Goal: Task Accomplishment & Management: Manage account settings

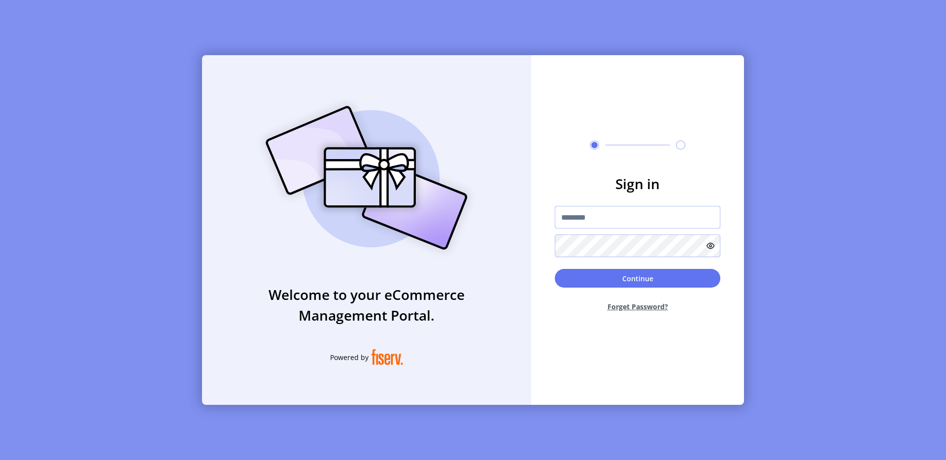
click at [579, 210] on input "text" at bounding box center [638, 217] width 166 height 23
type input "**********"
click at [636, 279] on button "Continue" at bounding box center [638, 278] width 166 height 19
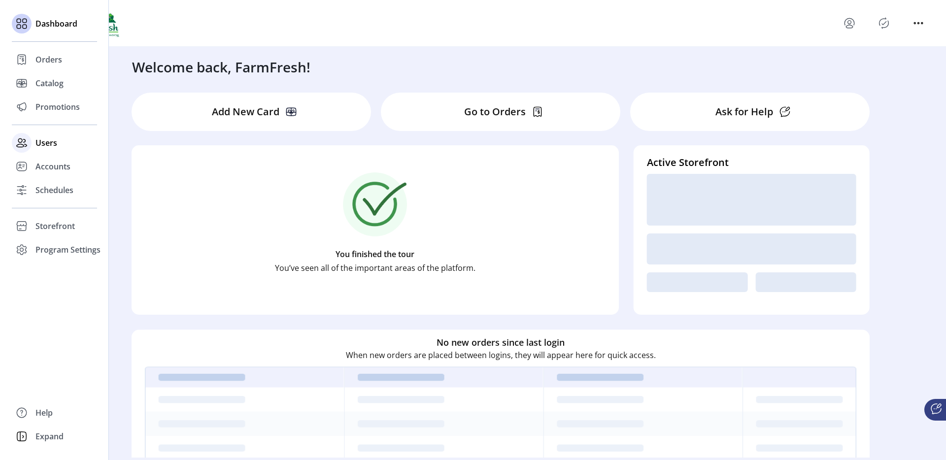
click at [26, 143] on icon at bounding box center [22, 143] width 16 height 16
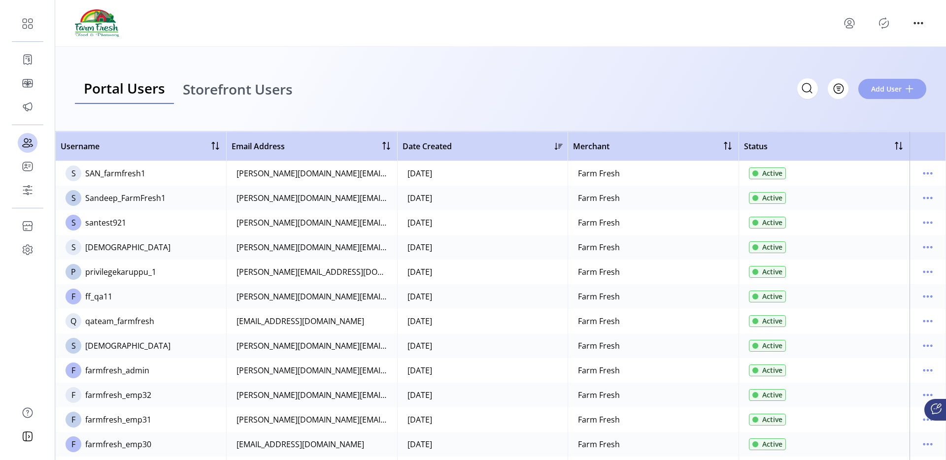
click at [882, 85] on span "Add User" at bounding box center [886, 89] width 31 height 10
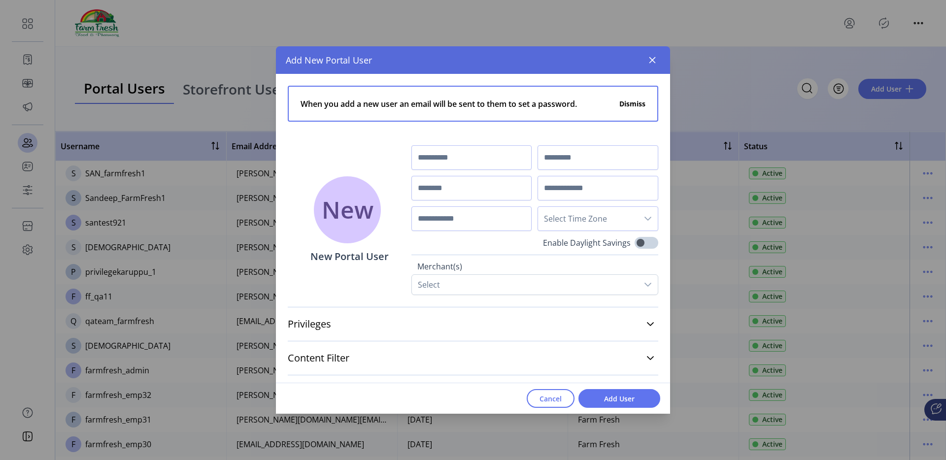
scroll to position [27, 0]
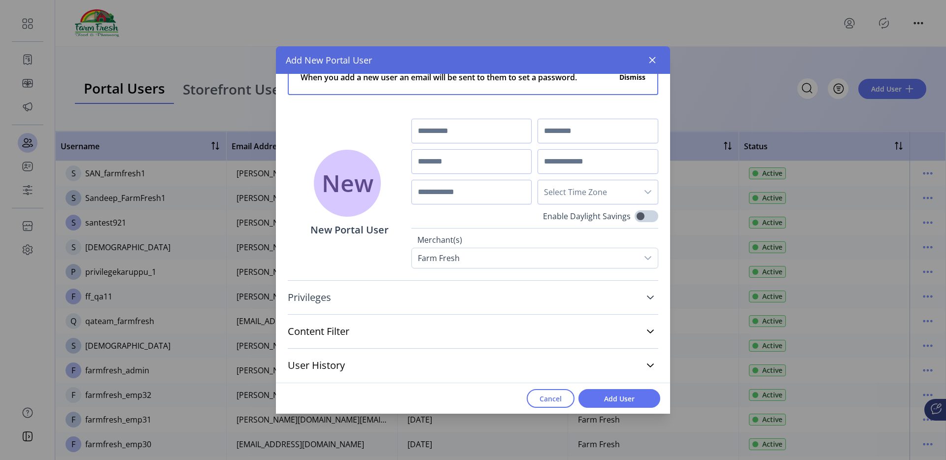
click at [598, 300] on link "Privileges" at bounding box center [473, 298] width 371 height 22
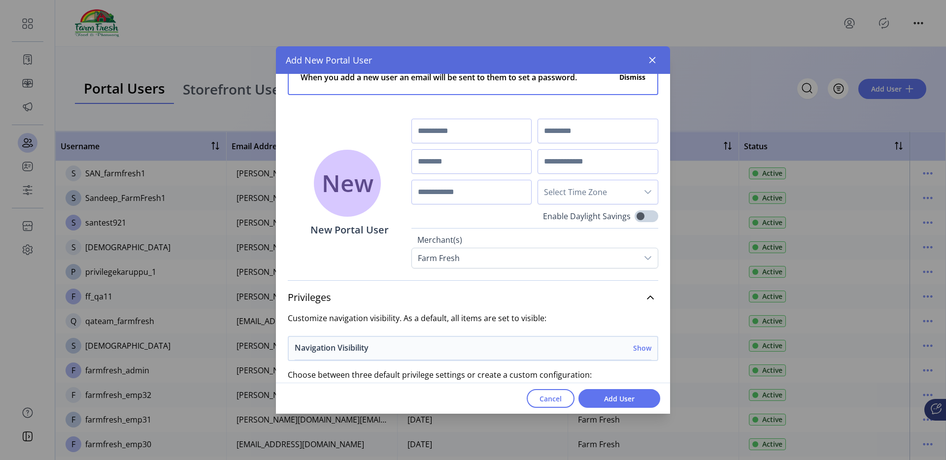
click at [640, 348] on h6 "Show" at bounding box center [642, 348] width 18 height 10
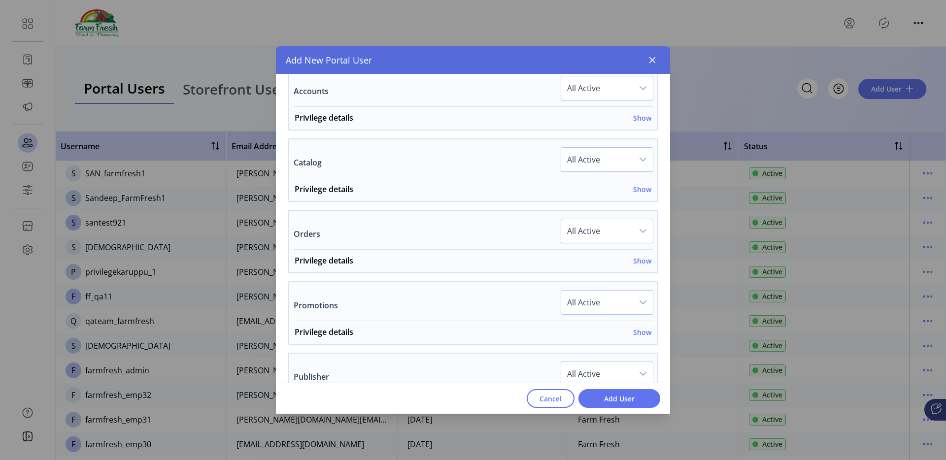
scroll to position [599, 0]
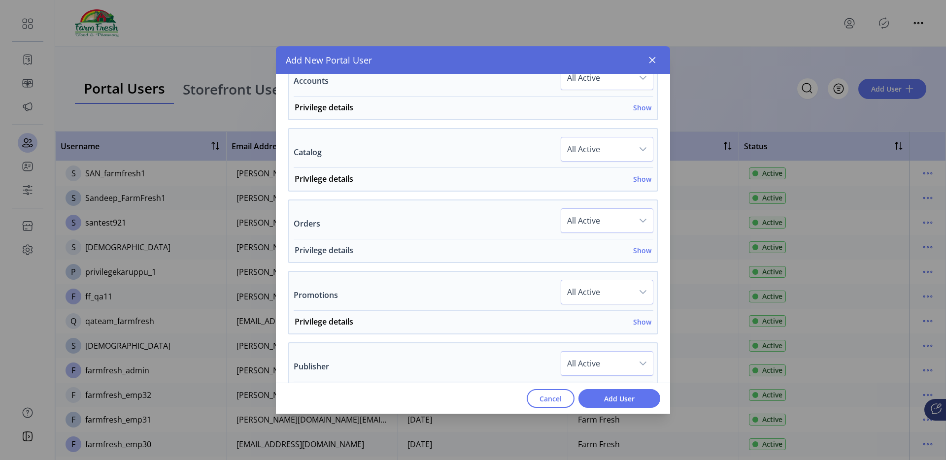
click at [638, 257] on div "Privilege details Show" at bounding box center [473, 253] width 357 height 18
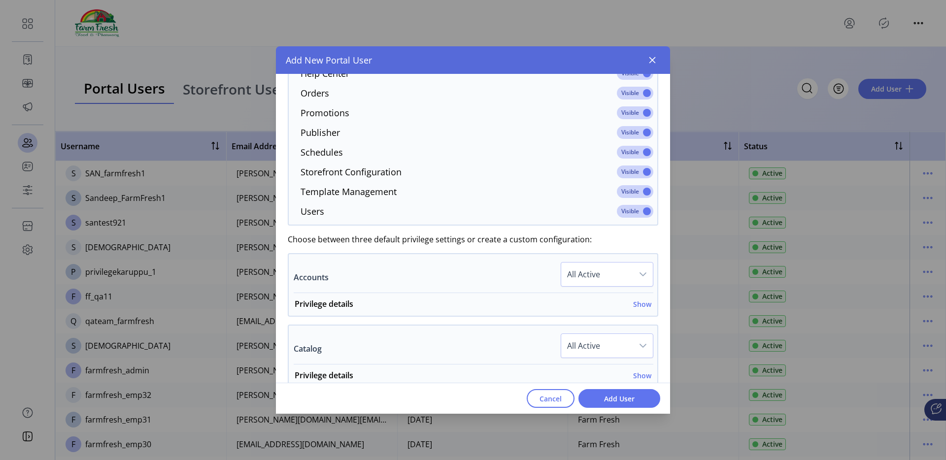
scroll to position [418, 0]
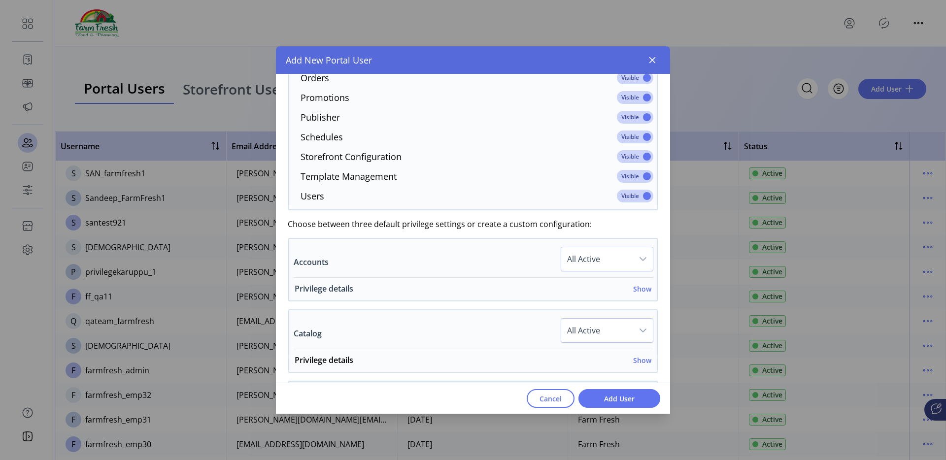
click at [634, 289] on h6 "Show" at bounding box center [642, 289] width 18 height 10
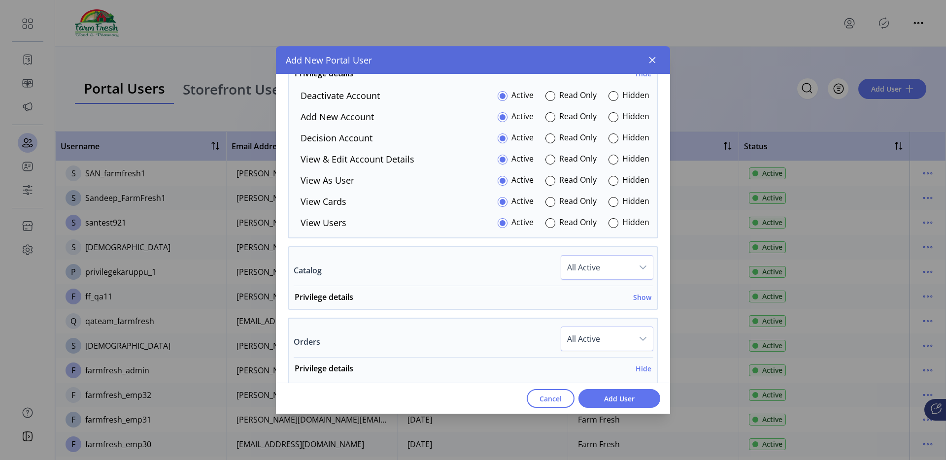
scroll to position [637, 0]
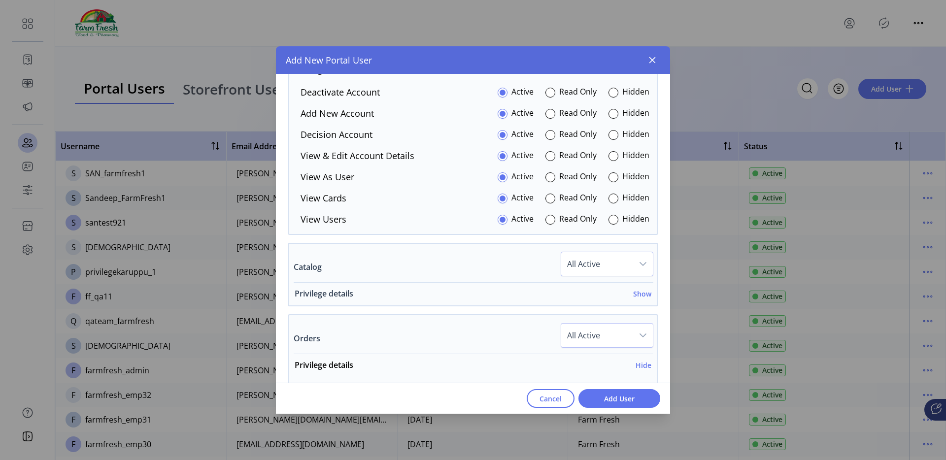
click at [634, 293] on h6 "Show" at bounding box center [642, 294] width 18 height 10
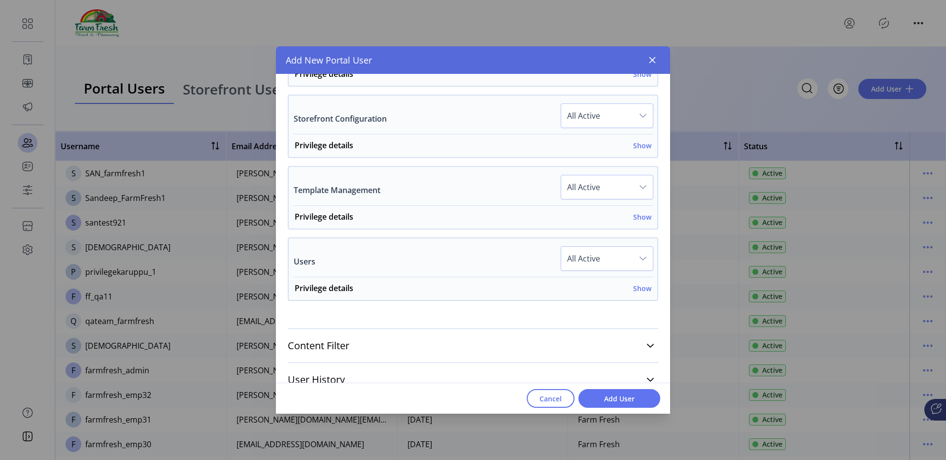
scroll to position [1461, 0]
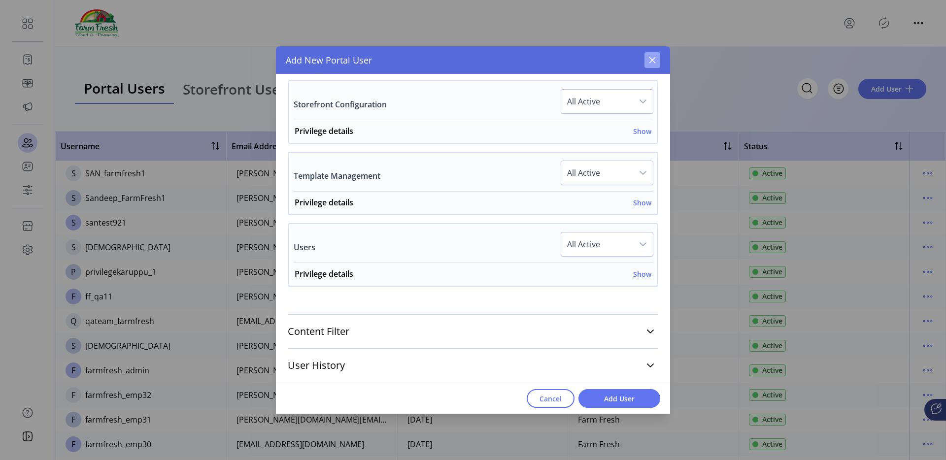
click at [652, 60] on icon "button" at bounding box center [653, 60] width 6 height 6
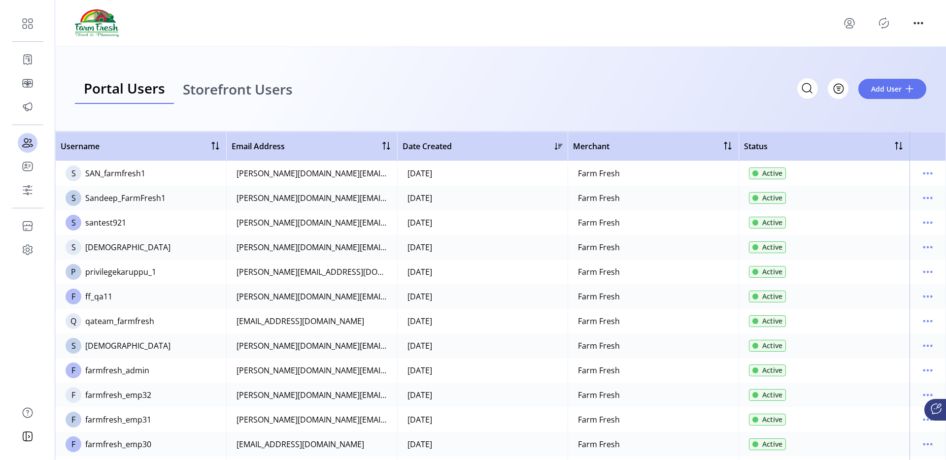
scroll to position [1812, 0]
click at [924, 199] on icon "menu" at bounding box center [928, 198] width 16 height 16
click at [868, 221] on span "Edit Details" at bounding box center [882, 217] width 82 height 8
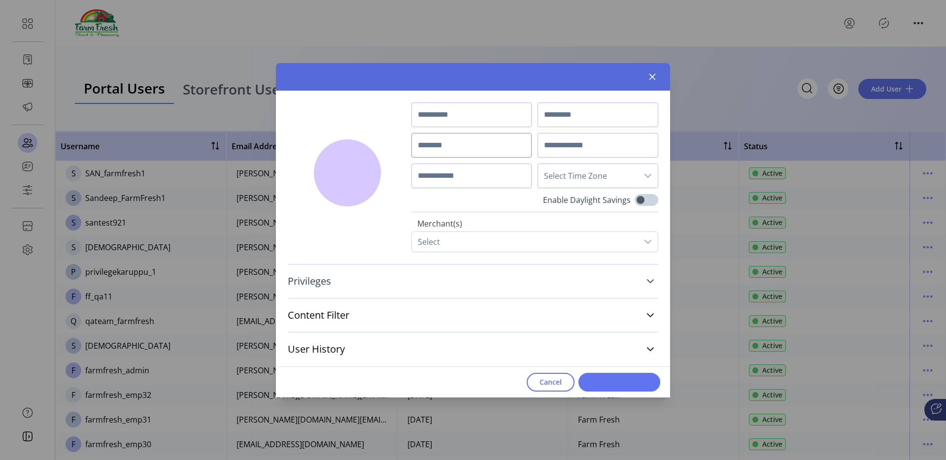
click at [493, 288] on link "Privileges" at bounding box center [473, 282] width 371 height 22
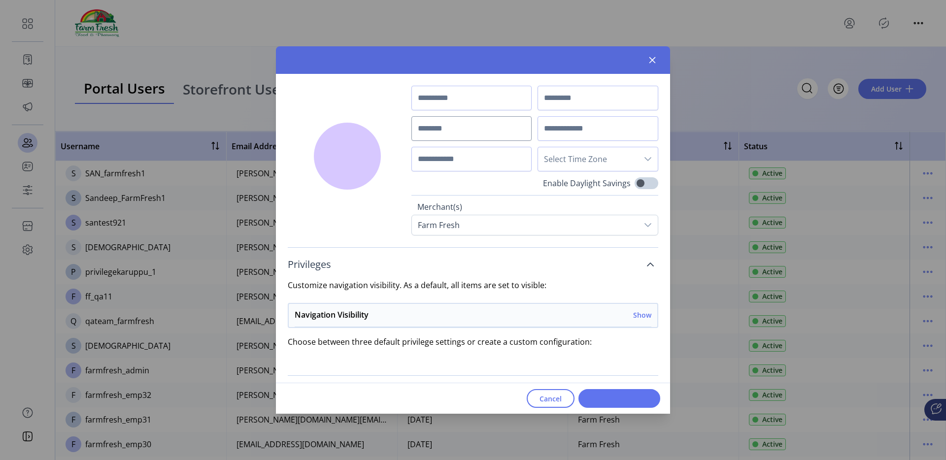
type input "*******"
type input "****"
type input "**********"
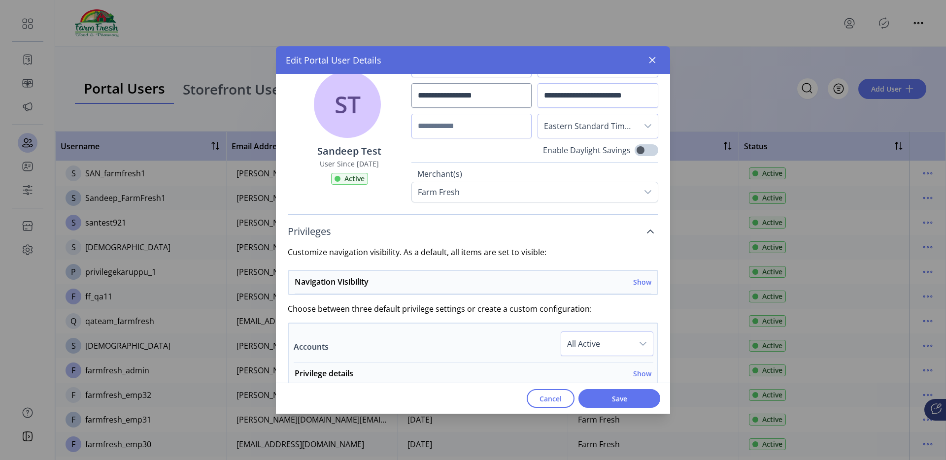
scroll to position [54, 0]
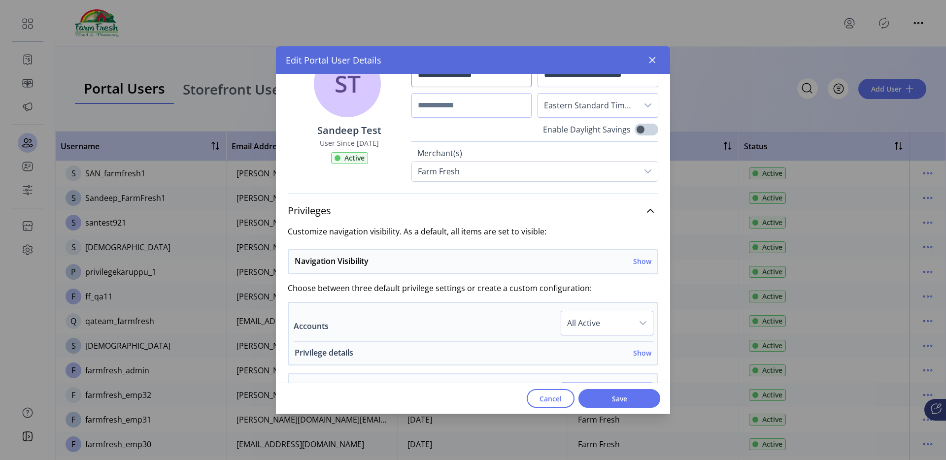
click at [633, 352] on h6 "Show" at bounding box center [642, 353] width 18 height 10
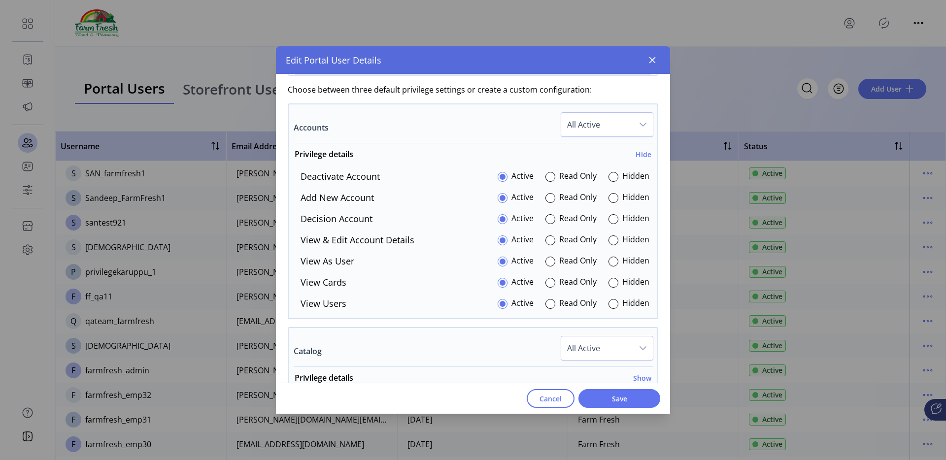
scroll to position [251, 0]
click at [546, 217] on div at bounding box center [551, 220] width 10 height 10
click at [614, 265] on div at bounding box center [614, 263] width 10 height 10
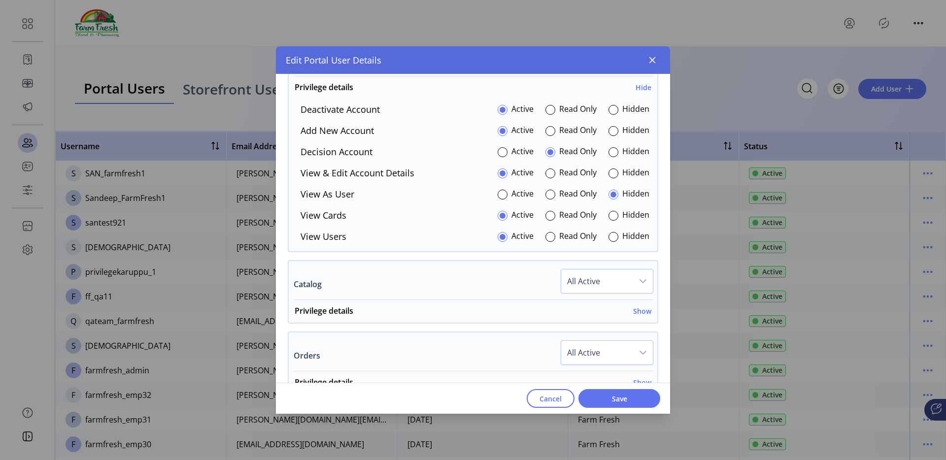
scroll to position [321, 0]
click at [614, 274] on span "All Active" at bounding box center [597, 280] width 72 height 24
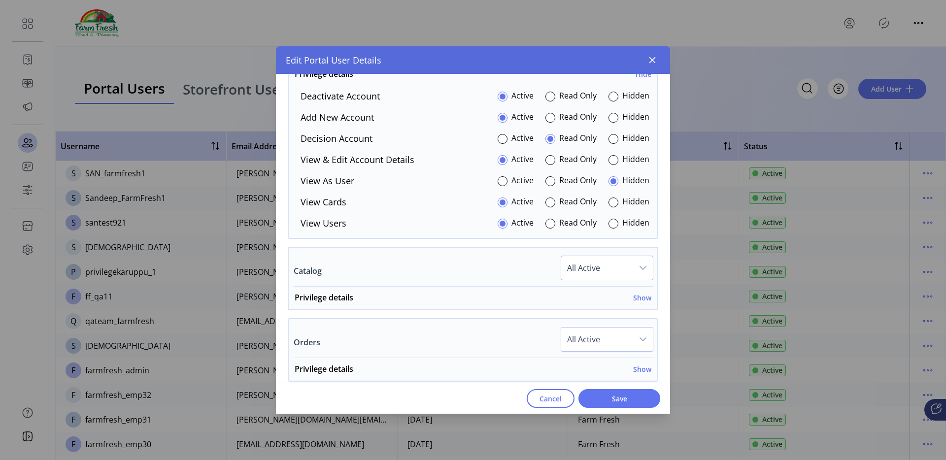
scroll to position [330, 0]
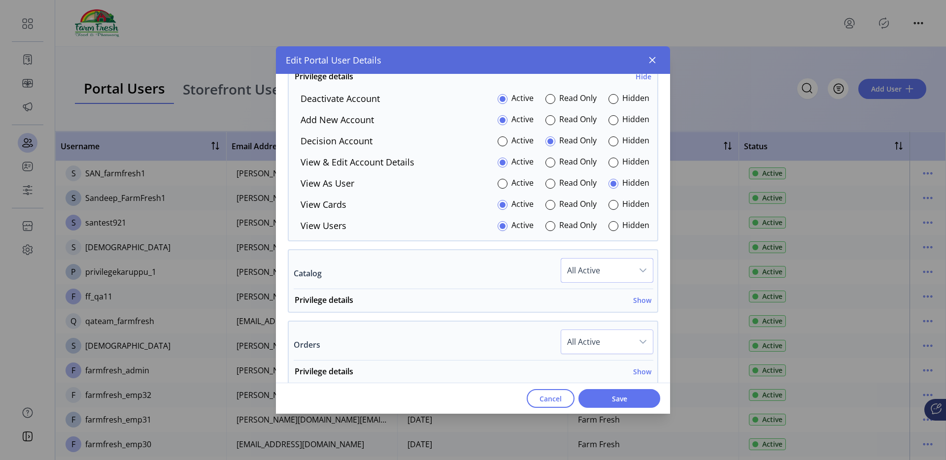
click at [614, 272] on span "All Active" at bounding box center [597, 271] width 72 height 24
click at [580, 241] on div "Accounts Custom Privilege details Hide Deactivate Account Active Read Only Hidd…" at bounding box center [473, 134] width 371 height 216
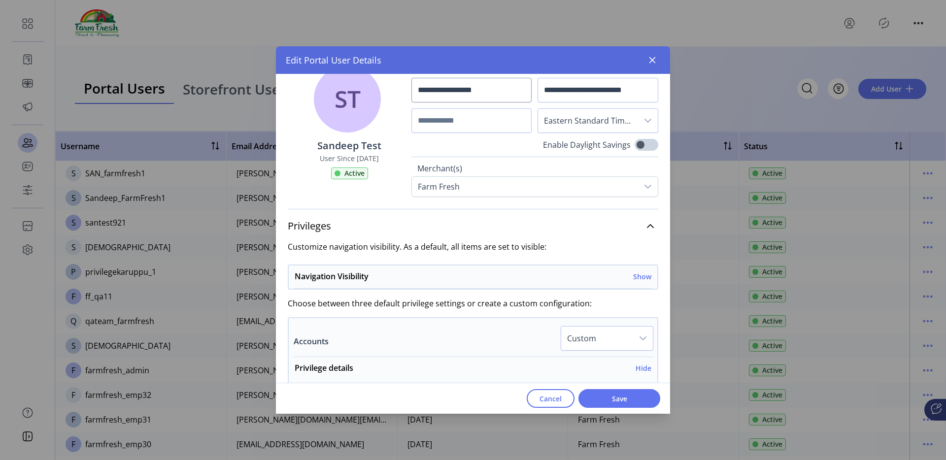
scroll to position [3, 0]
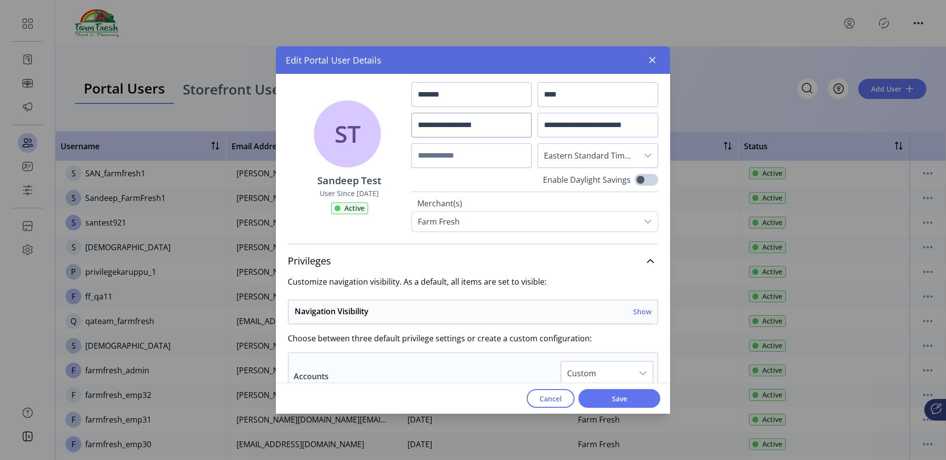
click at [602, 368] on span "Custom" at bounding box center [597, 374] width 72 height 24
click at [532, 357] on div "Accounts Custom All Active All Read Only All Hidden Custom Privilege details Hi…" at bounding box center [473, 460] width 371 height 216
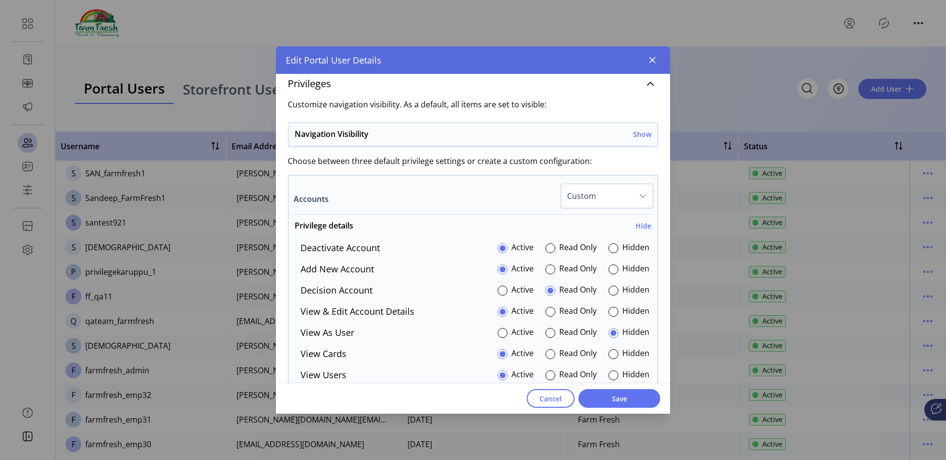
scroll to position [182, 0]
click at [574, 191] on span "Custom" at bounding box center [597, 195] width 72 height 24
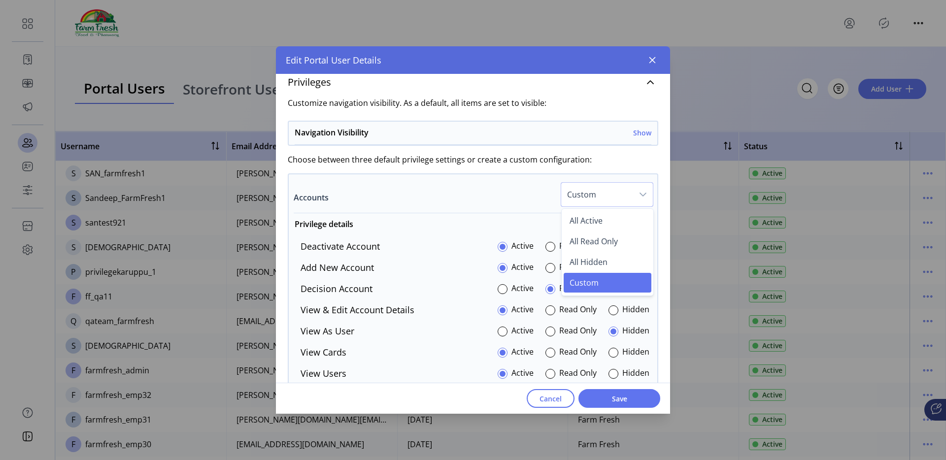
click at [526, 217] on div "Privilege details Hide Deactivate Account Active Read Only Hidden Add New Accou…" at bounding box center [473, 296] width 369 height 167
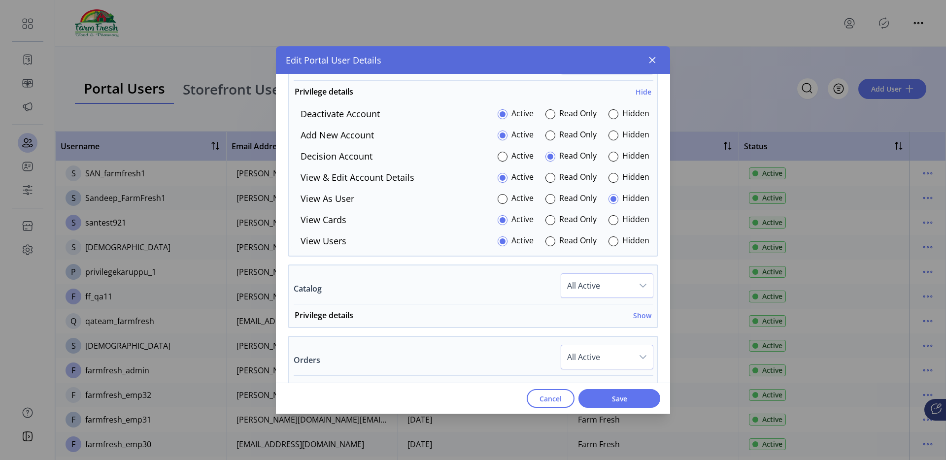
scroll to position [303, 0]
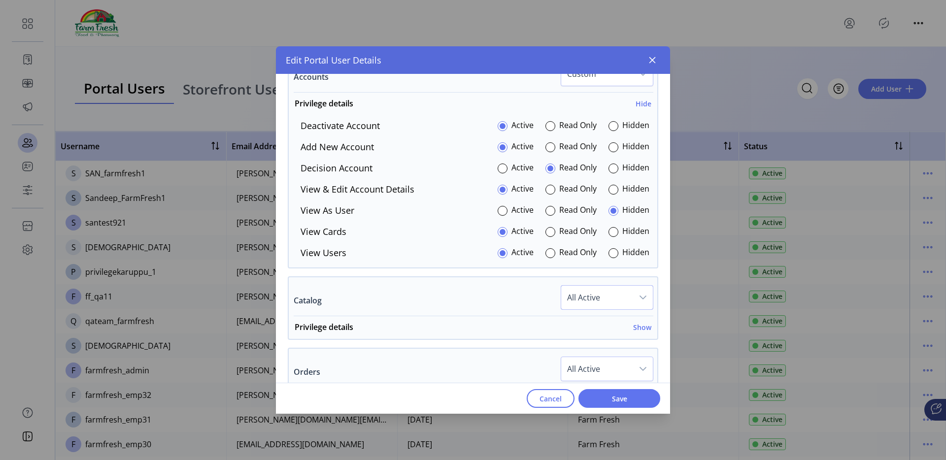
click at [590, 297] on span "All Active" at bounding box center [597, 298] width 72 height 24
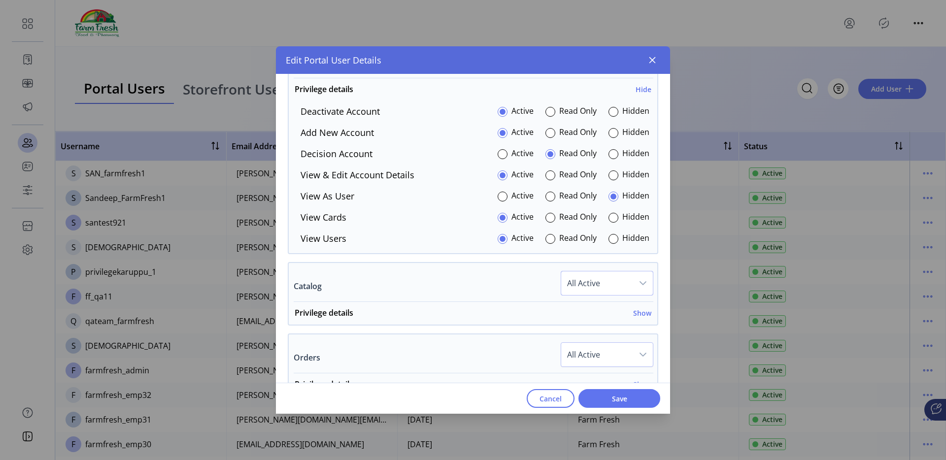
scroll to position [321, 0]
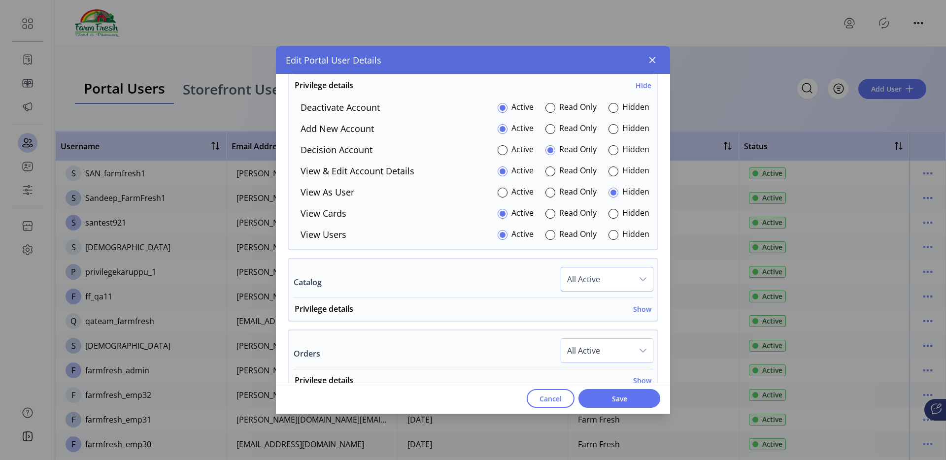
click at [595, 282] on span "All Active" at bounding box center [597, 280] width 72 height 24
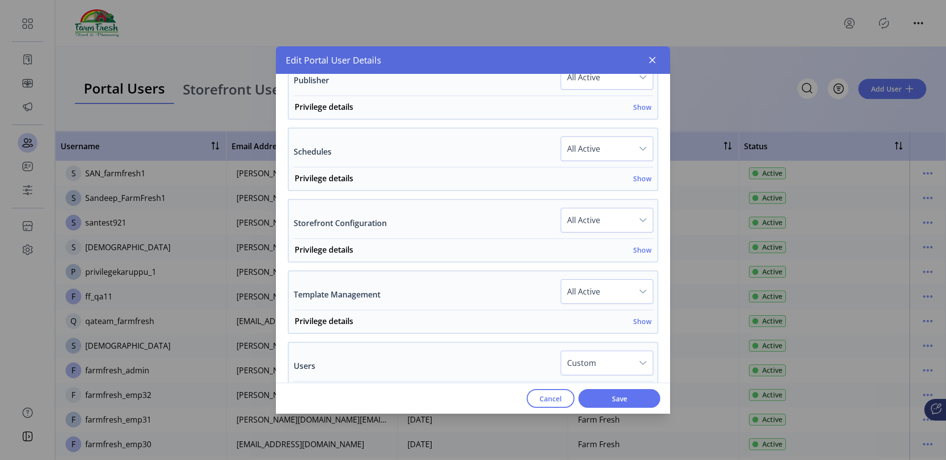
scroll to position [737, 0]
click at [602, 378] on p-dropdown "Custom" at bounding box center [607, 366] width 93 height 31
click at [602, 371] on span "Custom" at bounding box center [597, 364] width 72 height 24
click at [597, 215] on span "All Active" at bounding box center [597, 221] width 72 height 24
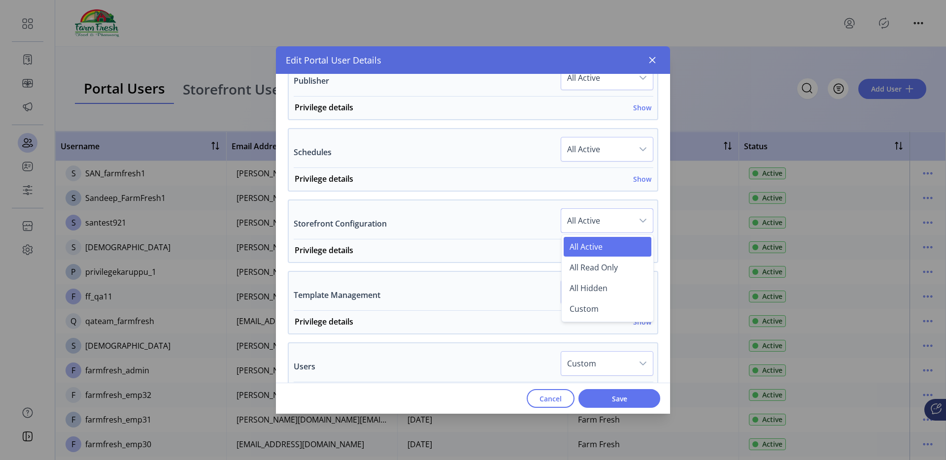
click at [597, 215] on span "All Active" at bounding box center [597, 221] width 72 height 24
click at [590, 298] on span "All Active" at bounding box center [597, 292] width 72 height 24
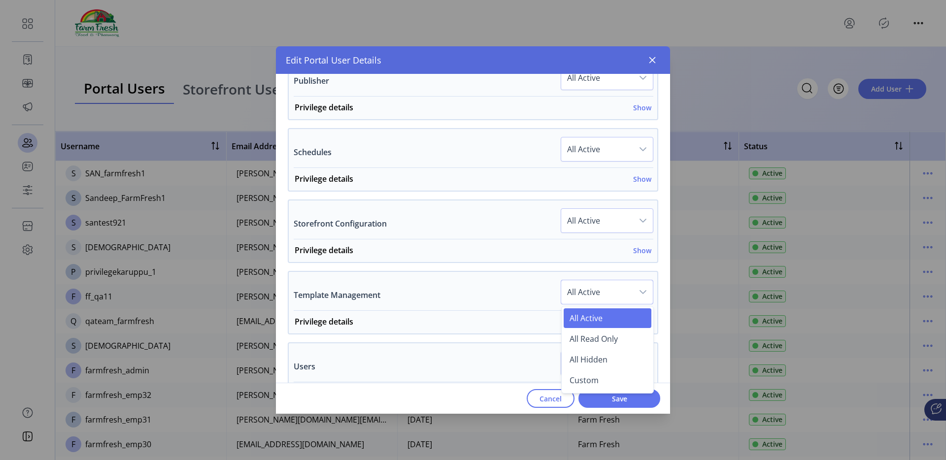
click at [589, 294] on span "All Active" at bounding box center [597, 292] width 72 height 24
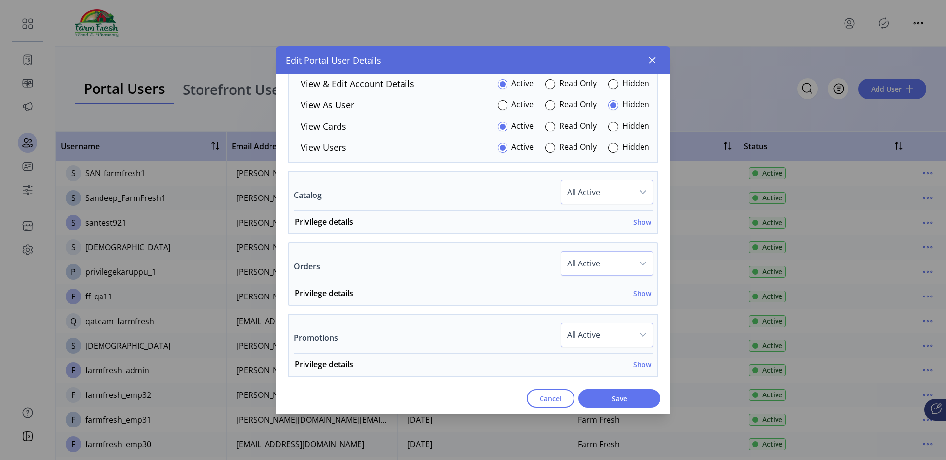
scroll to position [416, 0]
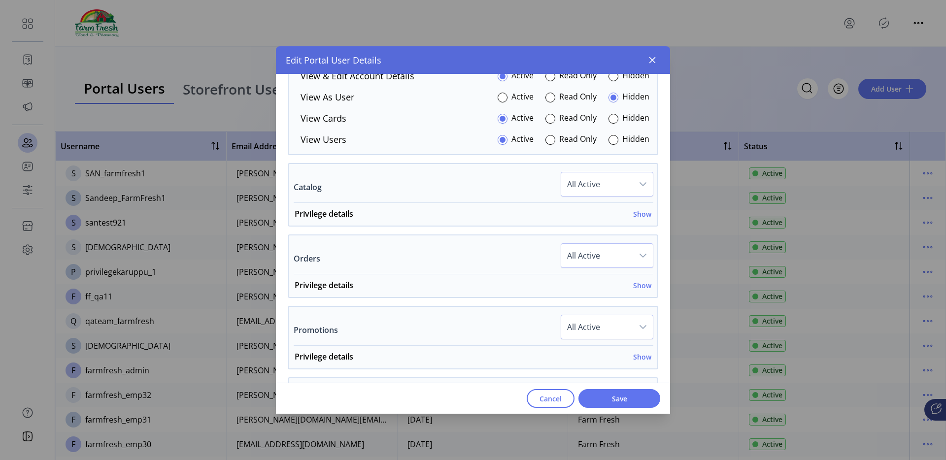
click at [577, 258] on span "All Active" at bounding box center [597, 256] width 72 height 24
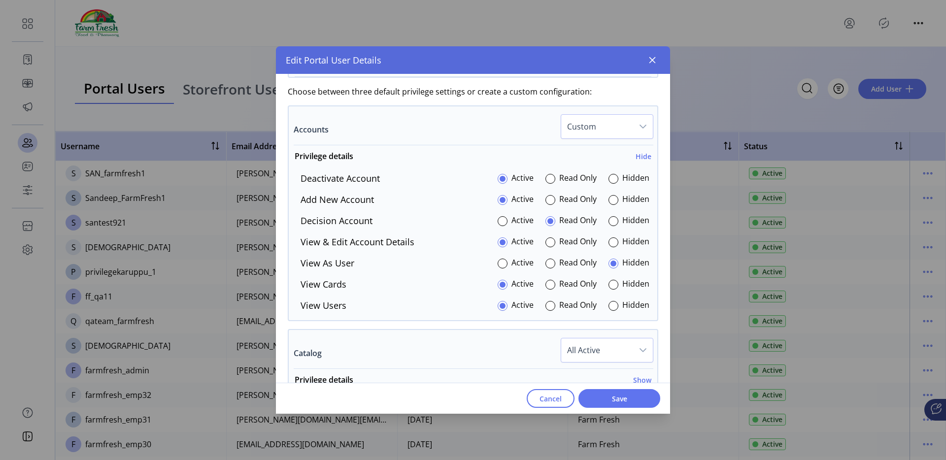
scroll to position [252, 0]
click at [585, 137] on div "Custom" at bounding box center [607, 124] width 93 height 25
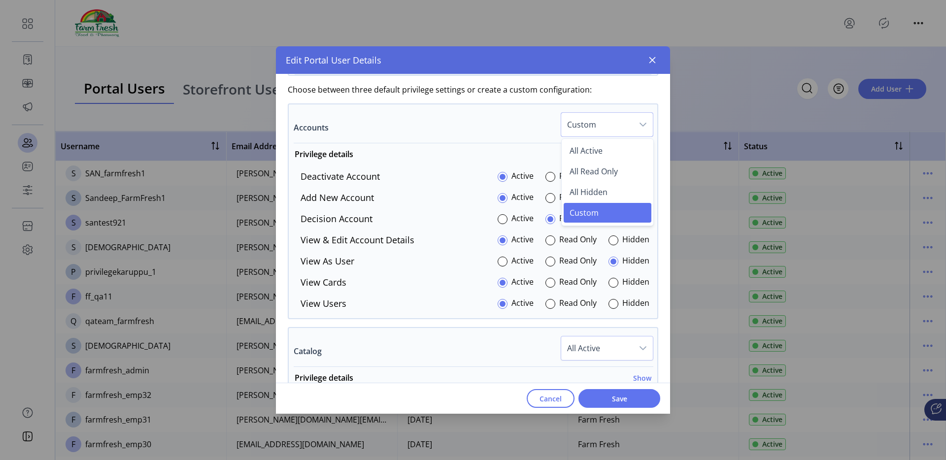
click at [585, 130] on span "Custom" at bounding box center [597, 125] width 72 height 24
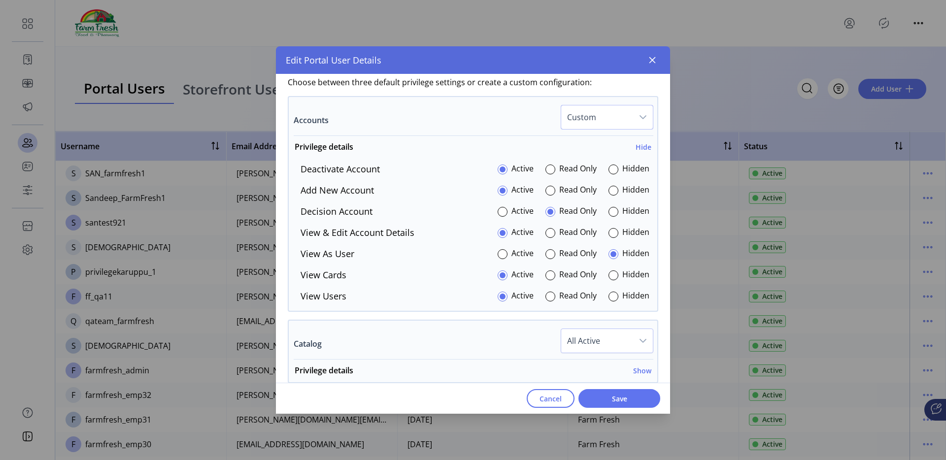
scroll to position [262, 0]
click at [584, 108] on span "Custom" at bounding box center [597, 116] width 72 height 24
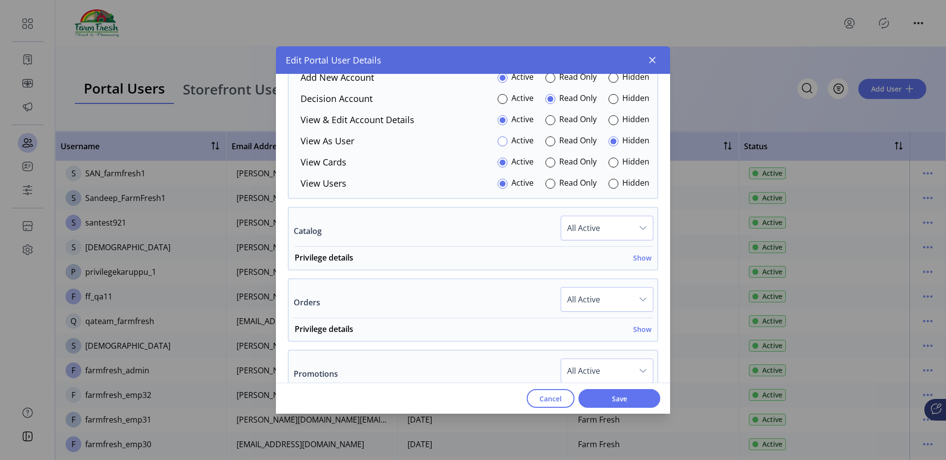
scroll to position [402, 0]
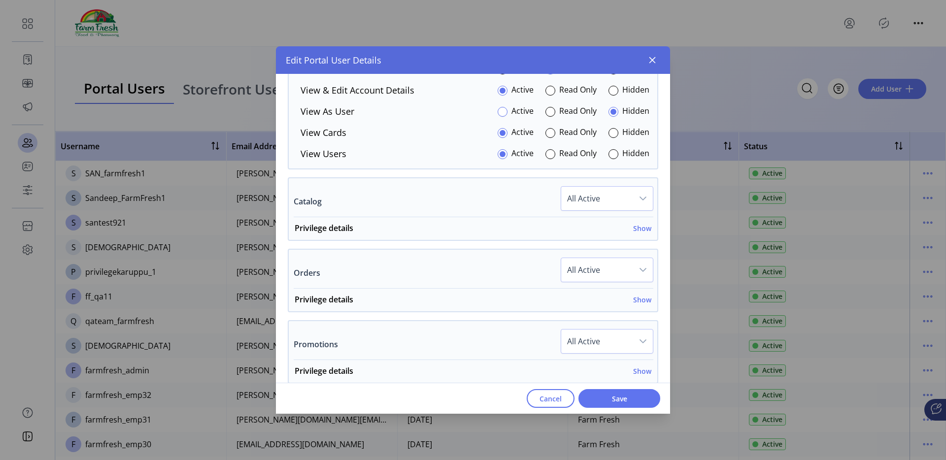
click at [495, 253] on div "Orders All Active Privilege details Show Edit Approval Active Read Only Hidden …" at bounding box center [473, 281] width 371 height 64
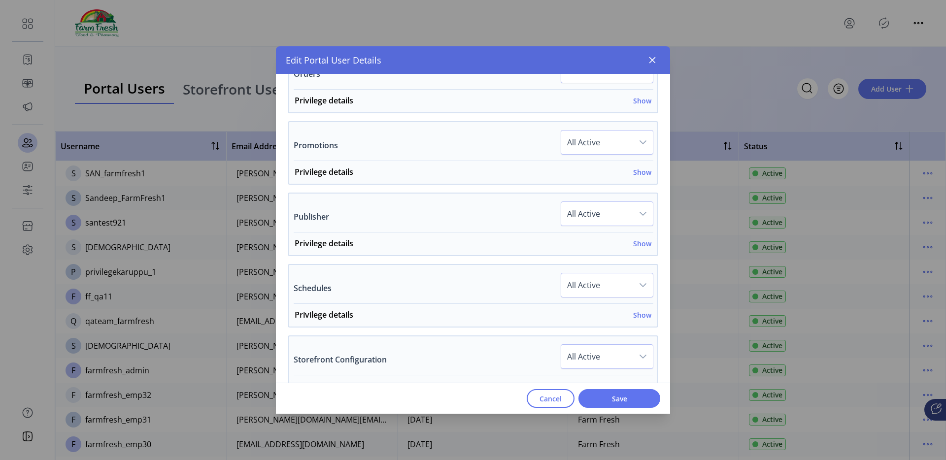
scroll to position [602, 0]
click at [633, 287] on div "dropdown trigger" at bounding box center [643, 285] width 20 height 24
click at [585, 376] on span "Custom" at bounding box center [584, 373] width 29 height 11
click at [613, 213] on span "All Active" at bounding box center [597, 214] width 72 height 24
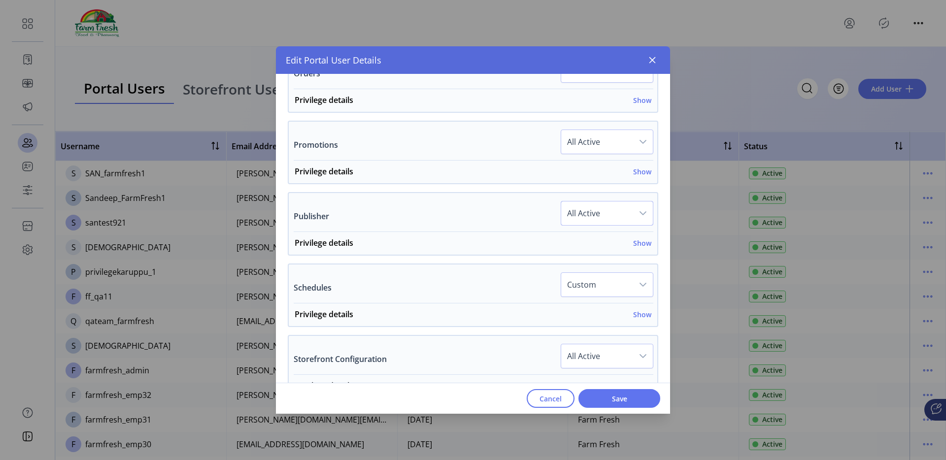
click at [613, 213] on span "All Active" at bounding box center [597, 214] width 72 height 24
click at [492, 294] on div "Schedules Custom" at bounding box center [474, 288] width 360 height 31
click at [637, 311] on h6 "Show" at bounding box center [642, 315] width 18 height 10
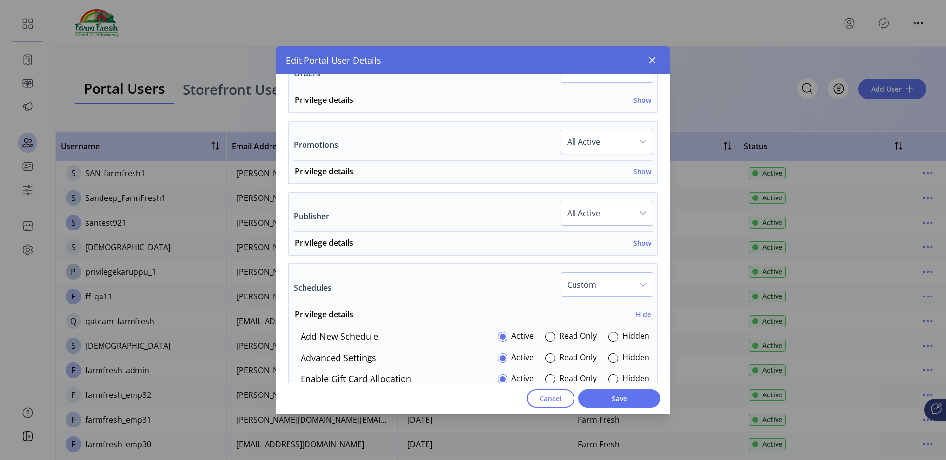
click at [604, 279] on span "Custom" at bounding box center [597, 285] width 72 height 24
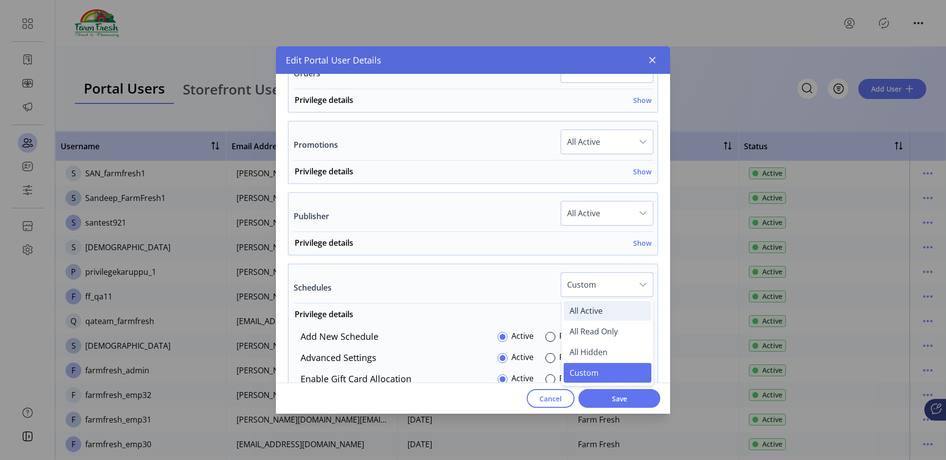
click at [589, 311] on span "All Active" at bounding box center [586, 311] width 33 height 11
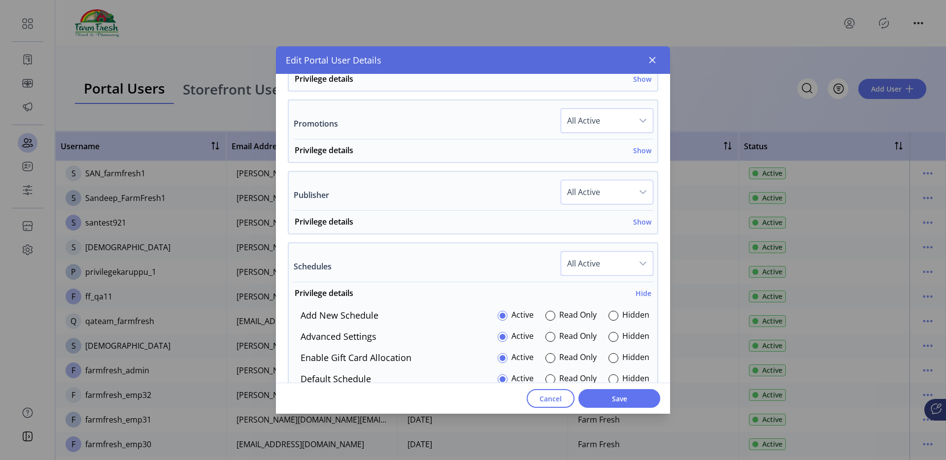
scroll to position [629, 0]
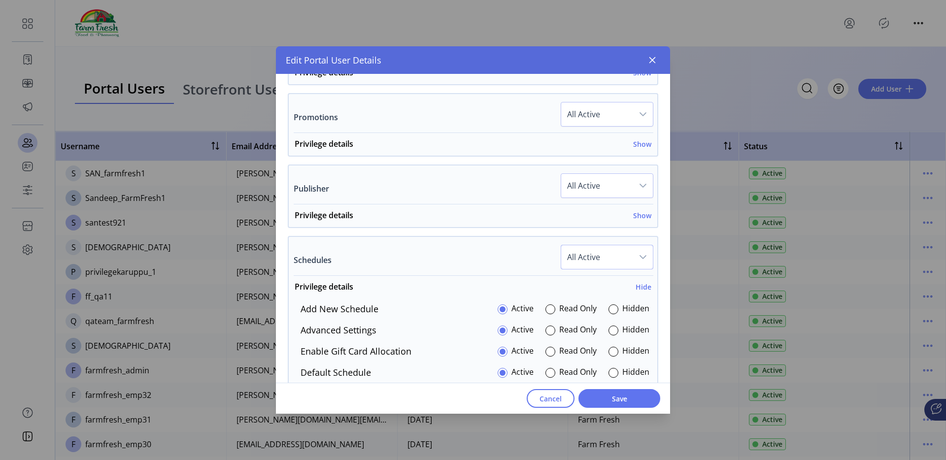
click at [588, 262] on span "All Active" at bounding box center [597, 257] width 72 height 24
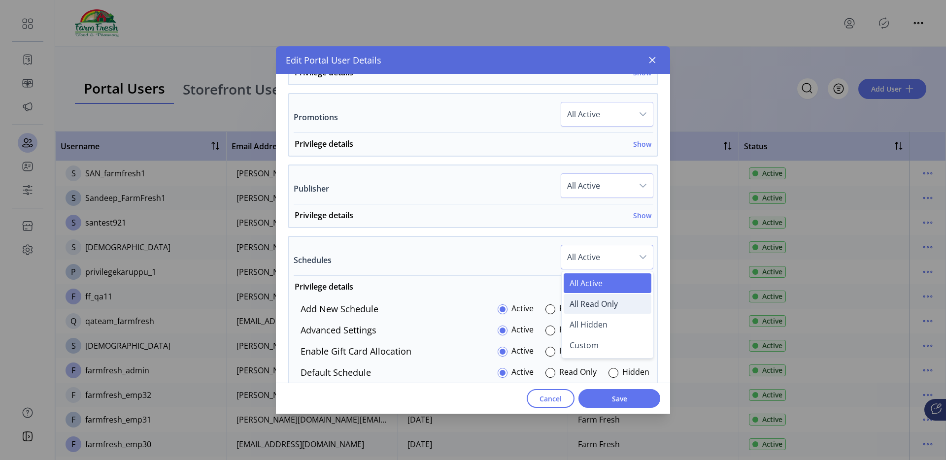
click at [584, 311] on li "All Read Only" at bounding box center [608, 304] width 88 height 20
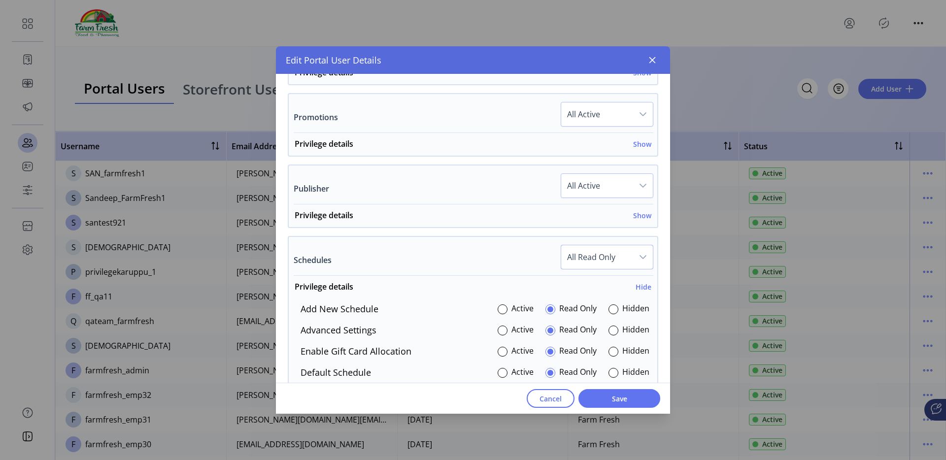
click at [581, 196] on span "All Active" at bounding box center [597, 186] width 72 height 24
click at [582, 235] on span "All Read Only" at bounding box center [594, 232] width 48 height 11
click at [635, 218] on h6 "Show" at bounding box center [642, 215] width 18 height 10
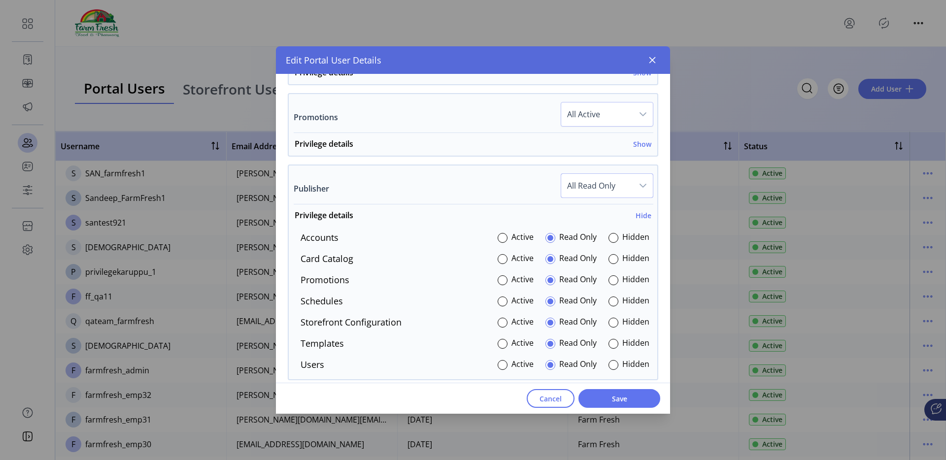
click at [598, 186] on span "All Read Only" at bounding box center [597, 186] width 72 height 24
click at [603, 248] on li "All Hidden" at bounding box center [608, 253] width 88 height 20
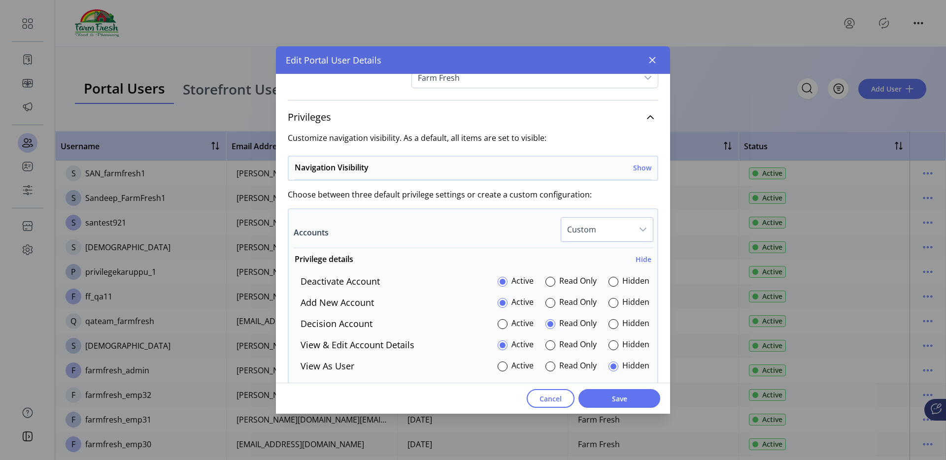
scroll to position [146, 0]
click at [635, 172] on h6 "Show" at bounding box center [642, 169] width 18 height 10
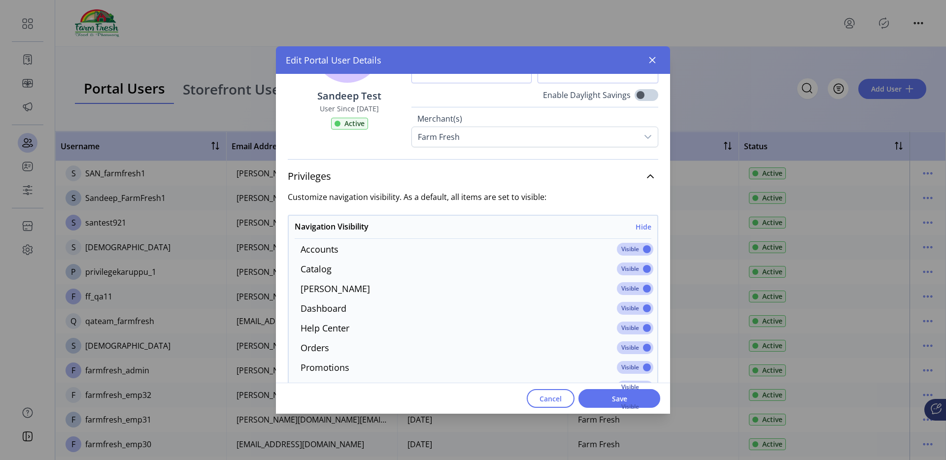
scroll to position [94, 0]
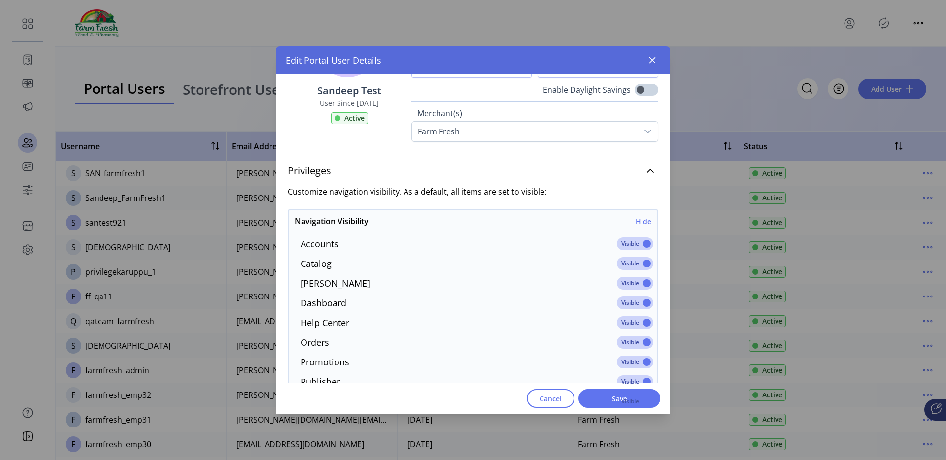
click at [627, 381] on span at bounding box center [635, 382] width 36 height 13
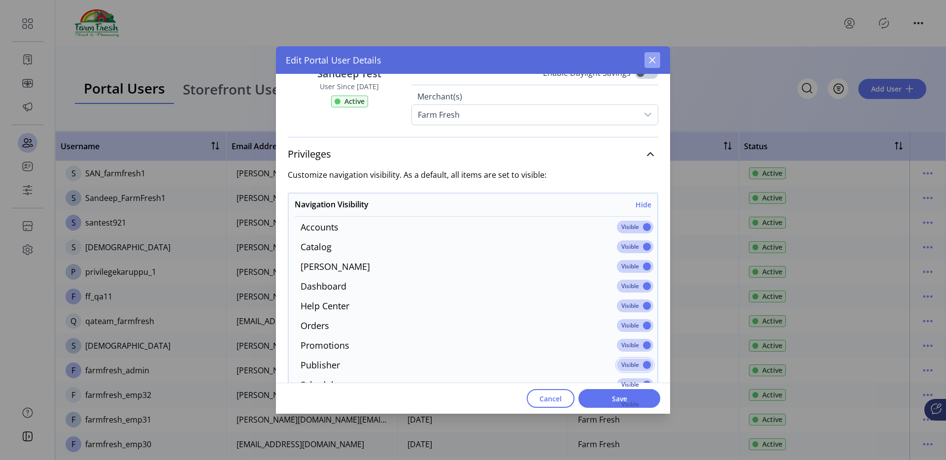
click at [659, 68] on div "Edit Portal User Details" at bounding box center [473, 60] width 394 height 28
click at [658, 63] on button "button" at bounding box center [653, 60] width 16 height 16
